Goal: Task Accomplishment & Management: Use online tool/utility

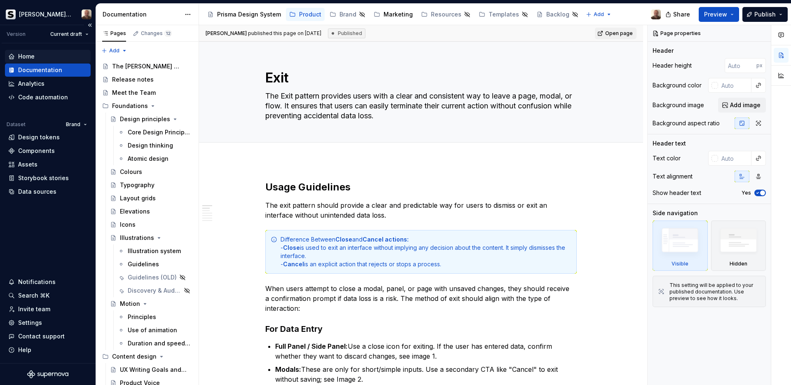
click at [35, 54] on div "Home" at bounding box center [47, 56] width 79 height 8
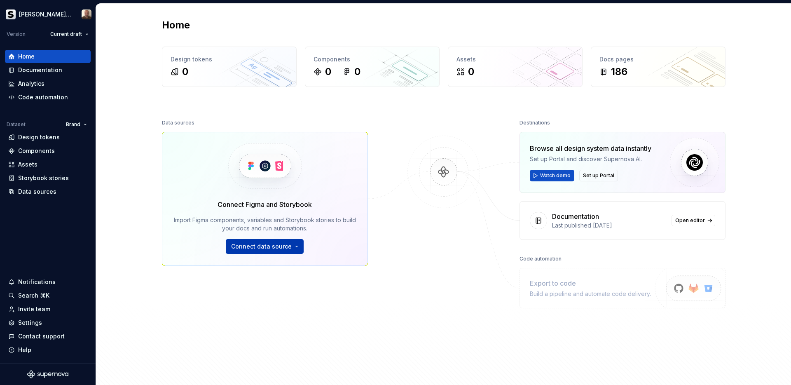
click at [295, 245] on button "Connect data source" at bounding box center [265, 246] width 78 height 15
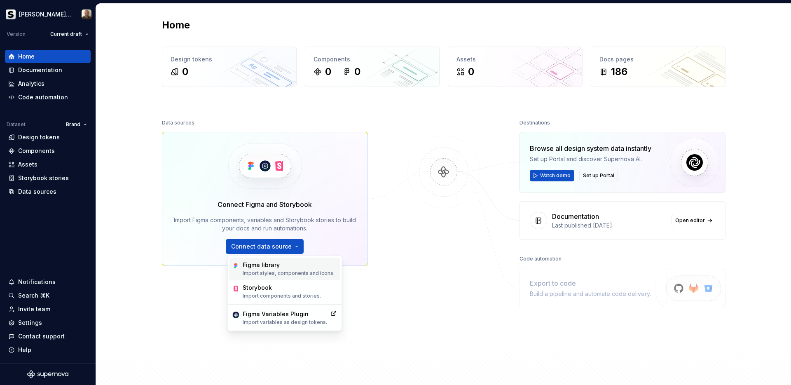
click at [289, 270] on p "Import styles, components and icons." at bounding box center [289, 273] width 92 height 7
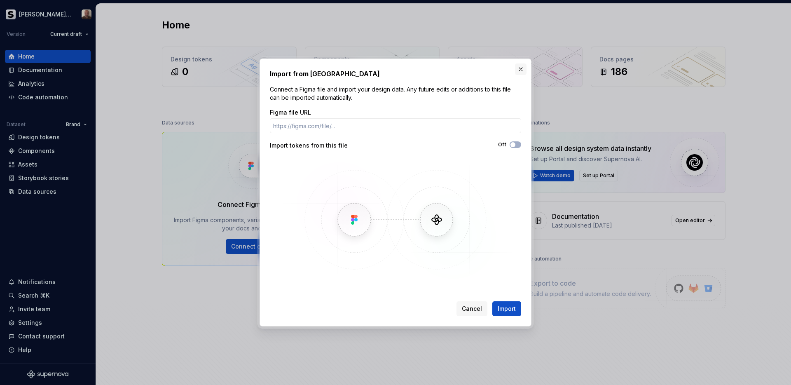
click at [518, 70] on button "button" at bounding box center [521, 69] width 12 height 12
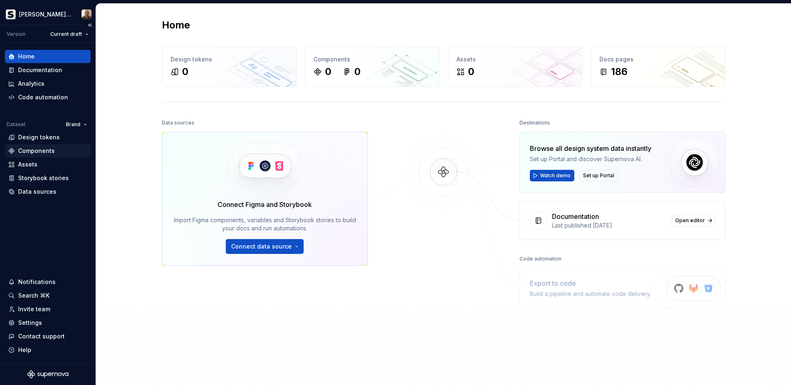
click at [41, 154] on div "Components" at bounding box center [36, 151] width 37 height 8
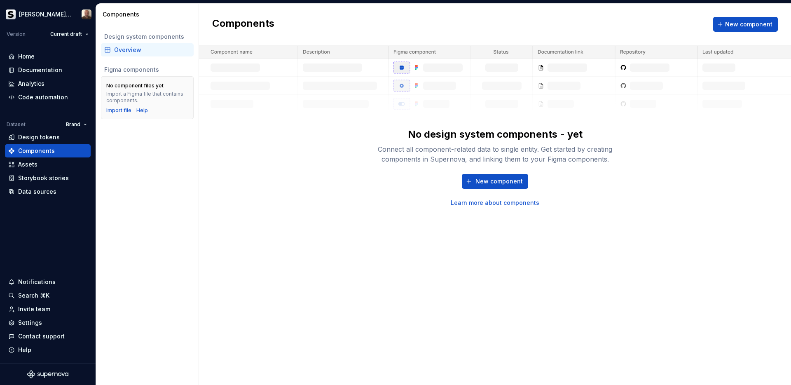
click at [132, 50] on div "Overview" at bounding box center [152, 50] width 76 height 8
click at [35, 193] on div "Data sources" at bounding box center [37, 191] width 38 height 8
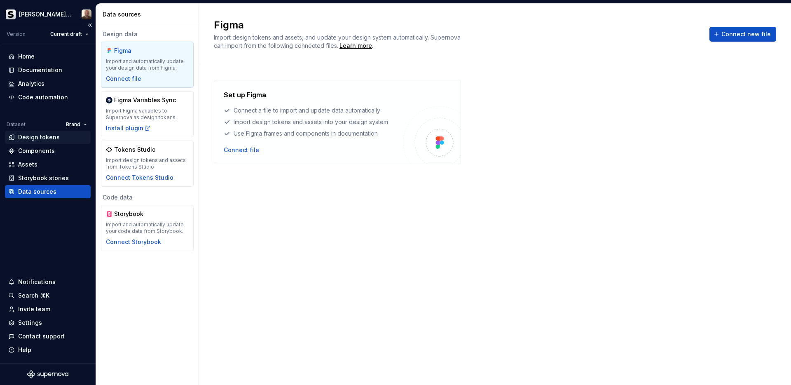
click at [38, 138] on div "Design tokens" at bounding box center [39, 137] width 42 height 8
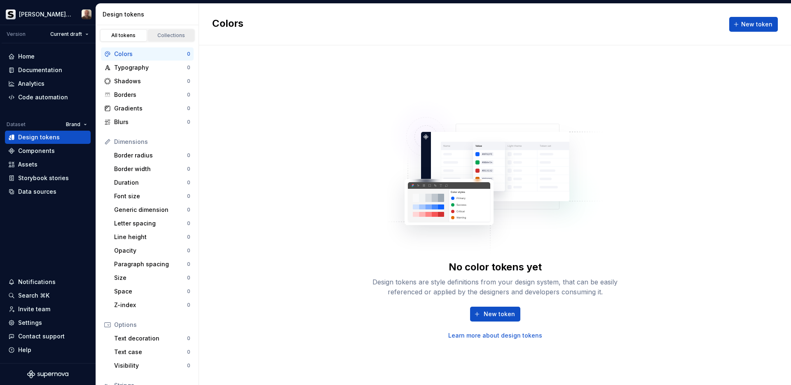
click at [169, 34] on div "Collections" at bounding box center [171, 35] width 41 height 7
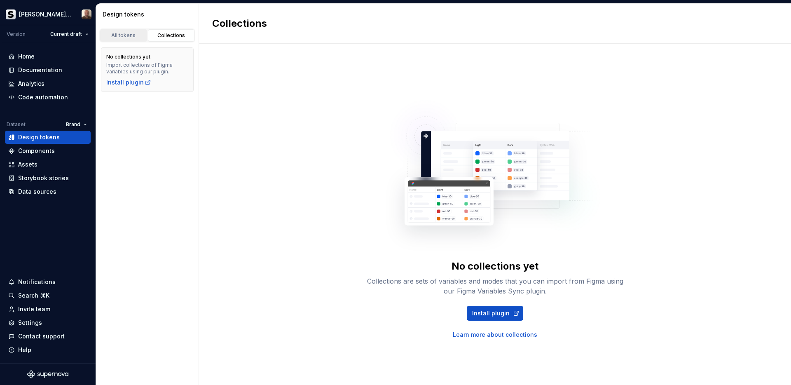
click at [124, 35] on div "All tokens" at bounding box center [123, 35] width 41 height 7
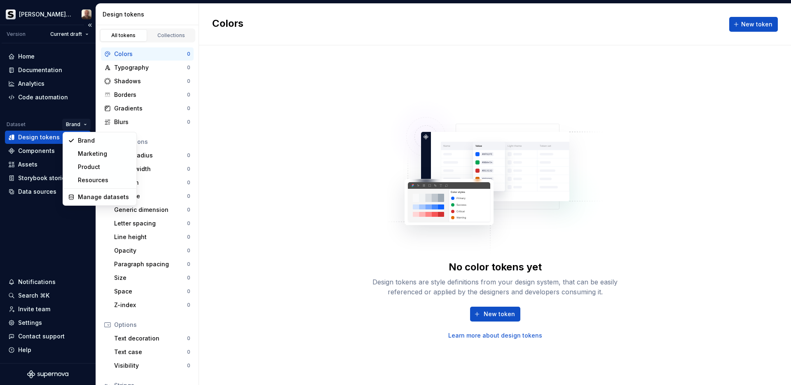
click at [80, 123] on html "[PERSON_NAME] Prisma Version Current draft Home Documentation Analytics Code au…" at bounding box center [395, 192] width 791 height 385
click at [92, 168] on div "Product" at bounding box center [105, 167] width 54 height 8
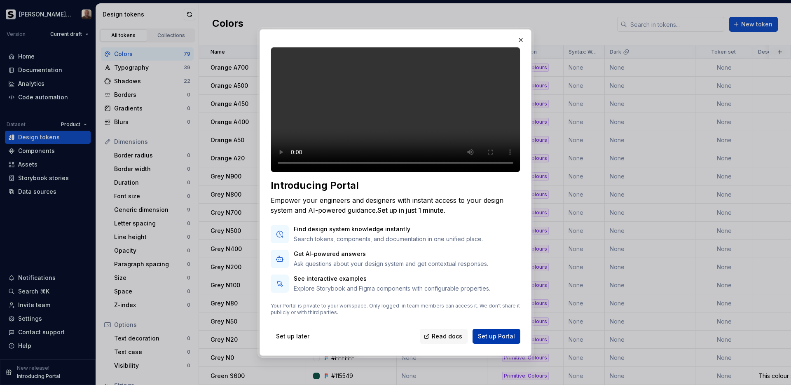
click at [493, 340] on span "Set up Portal" at bounding box center [496, 336] width 37 height 8
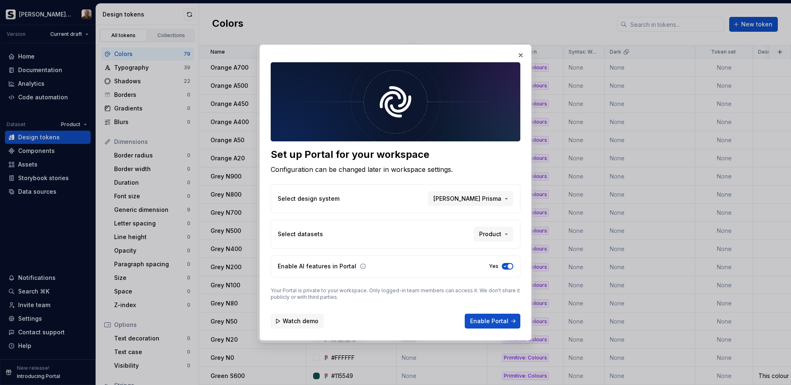
click at [306, 320] on span "Watch demo" at bounding box center [301, 321] width 36 height 8
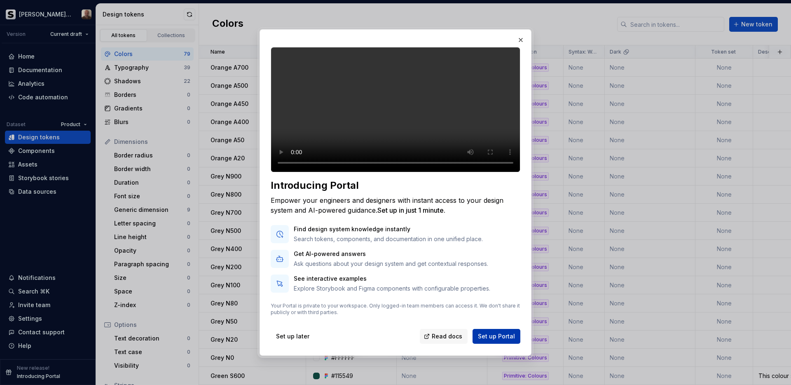
click at [499, 340] on span "Set up Portal" at bounding box center [496, 336] width 37 height 8
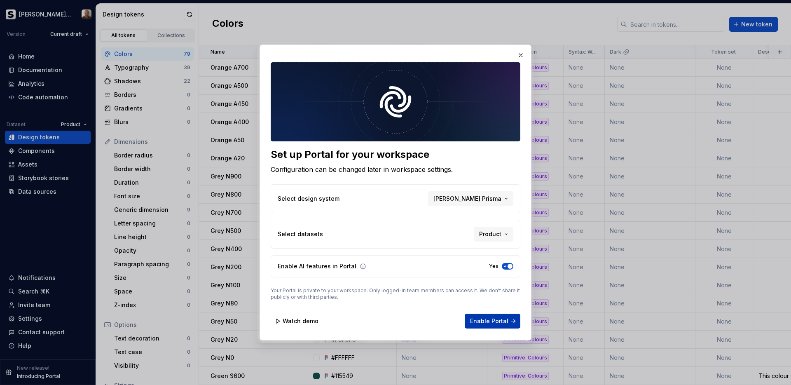
click at [494, 321] on span "Enable Portal" at bounding box center [489, 321] width 38 height 8
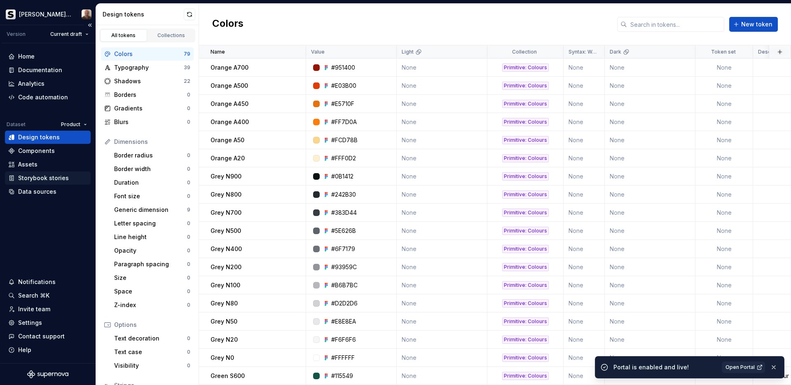
click at [41, 179] on div "Storybook stories" at bounding box center [43, 178] width 51 height 8
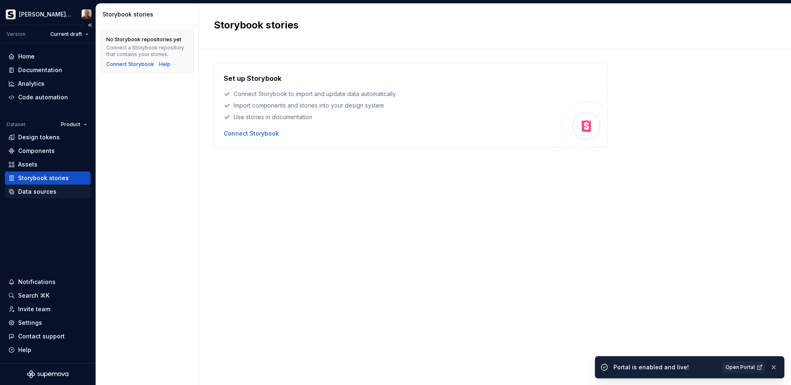
click at [40, 193] on div "Data sources" at bounding box center [37, 191] width 38 height 8
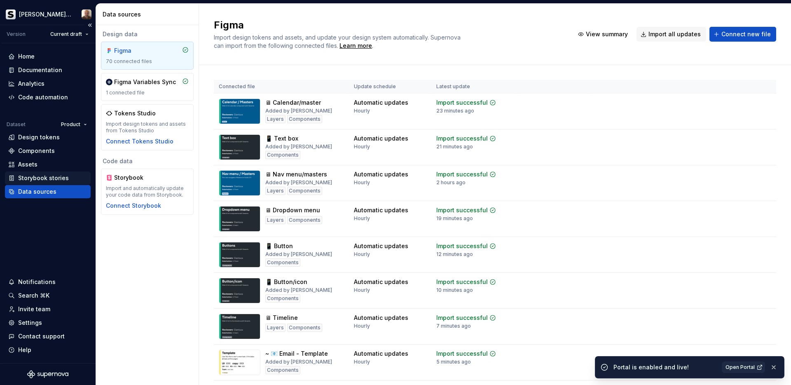
click at [41, 177] on div "Storybook stories" at bounding box center [43, 178] width 51 height 8
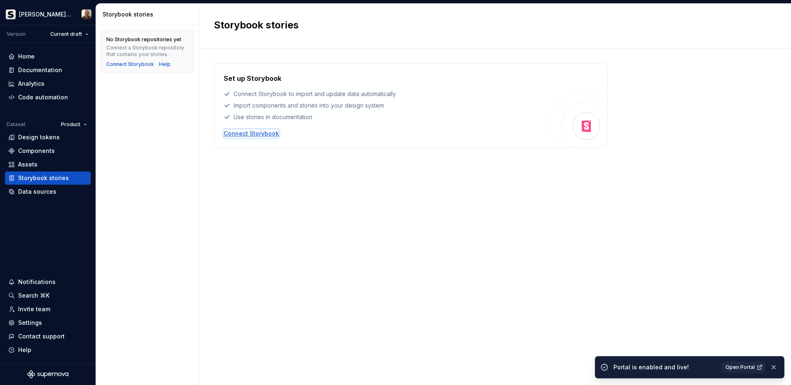
click at [243, 136] on div "Connect Storybook" at bounding box center [251, 133] width 55 height 8
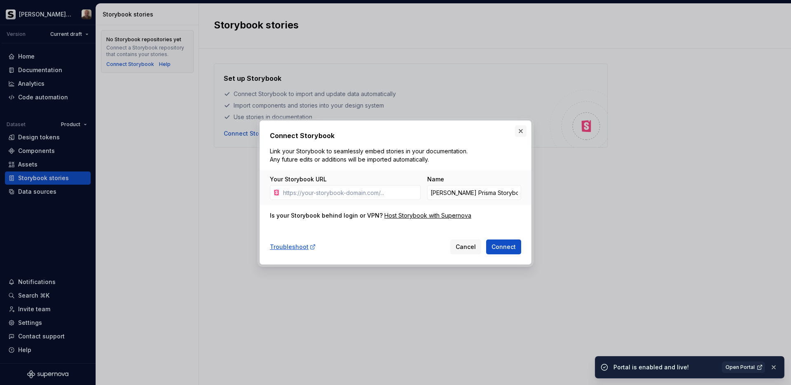
click at [521, 132] on button "button" at bounding box center [521, 131] width 12 height 12
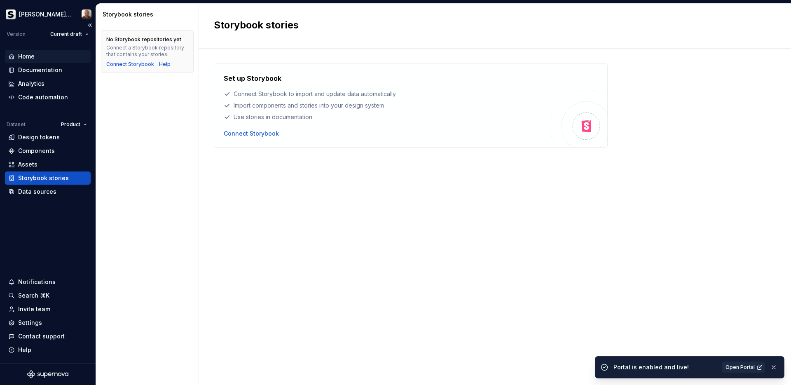
click at [31, 55] on div "Home" at bounding box center [26, 56] width 16 height 8
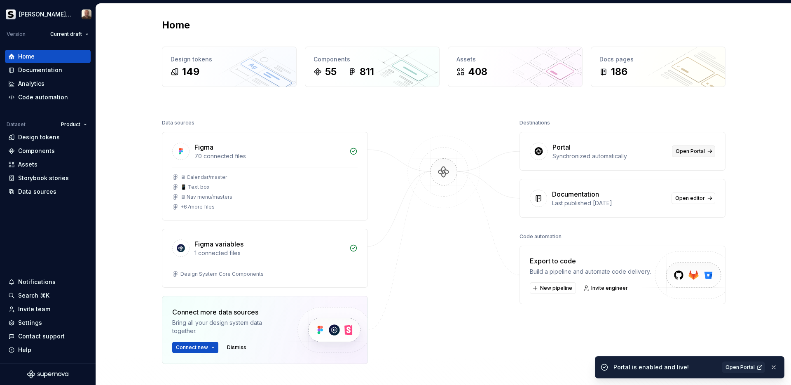
click at [691, 152] on span "Open Portal" at bounding box center [690, 151] width 29 height 7
click at [84, 33] on html "[PERSON_NAME] Prisma Version Current draft Home Documentation Analytics Code au…" at bounding box center [395, 192] width 791 height 385
click at [776, 366] on button "button" at bounding box center [774, 367] width 11 height 12
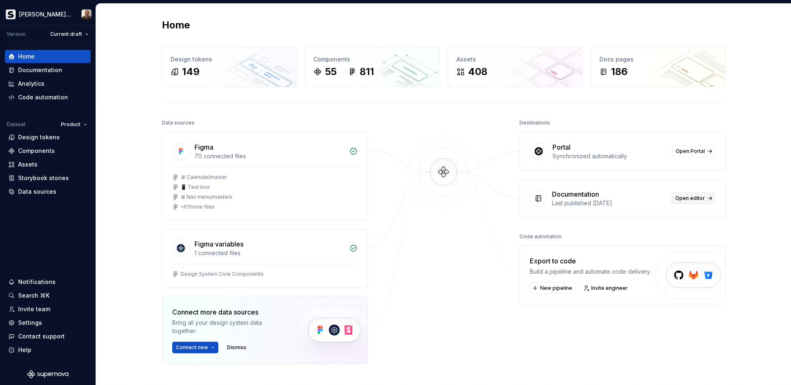
click at [694, 199] on span "Open editor" at bounding box center [690, 198] width 30 height 7
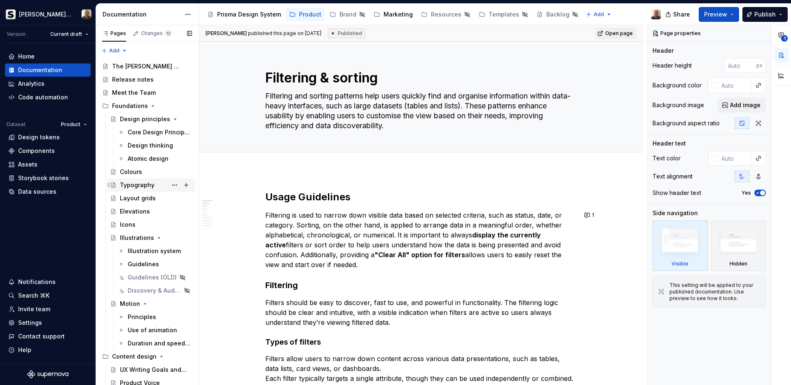
type textarea "*"
click at [30, 53] on div "Home" at bounding box center [26, 56] width 16 height 8
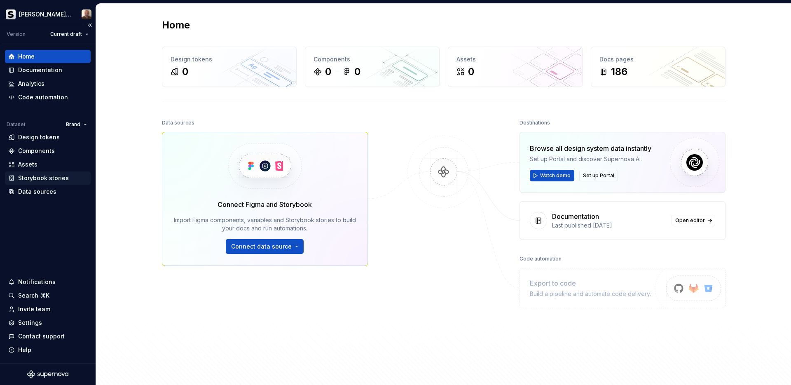
click at [27, 179] on div "Storybook stories" at bounding box center [43, 178] width 51 height 8
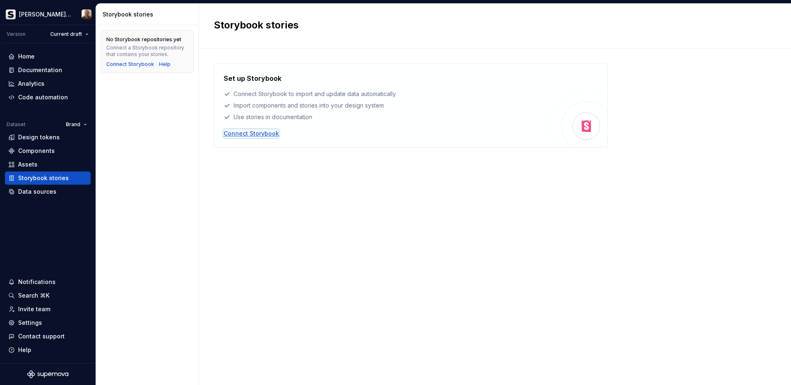
click at [254, 133] on div "Connect Storybook" at bounding box center [251, 133] width 55 height 8
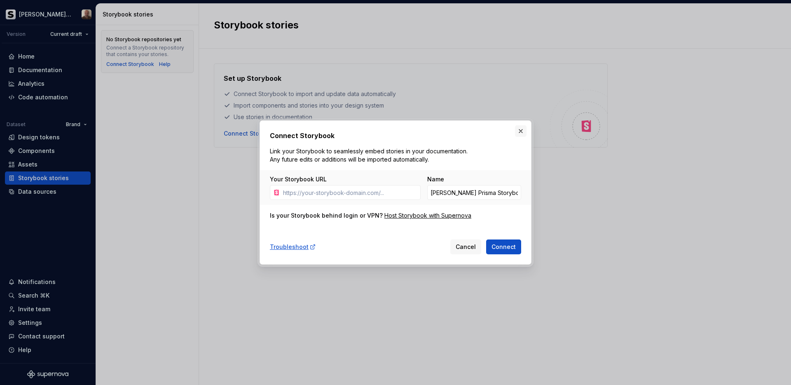
click at [521, 131] on button "button" at bounding box center [521, 131] width 12 height 12
